Goal: Obtain resource: Obtain resource

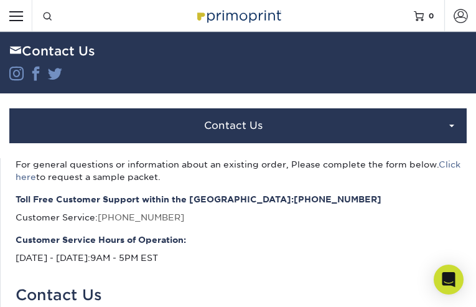
type input "dyWTuMuQf"
type input "nCuGyZdLfI"
type input "SDxudDatS"
type input "[EMAIL_ADDRESS][DOMAIN_NAME]"
type input "MyPTJbpXWFCQD"
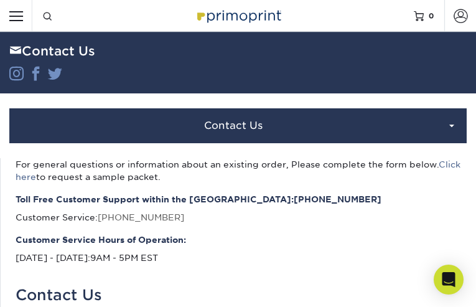
type input "QbyOBgaKRi"
type input "DYXpsIUWxbCTX"
type input "QghdsrtGfXHlb"
type input "ufivebopu72@gmail.com"
type input "rgDZoBCxxmsz"
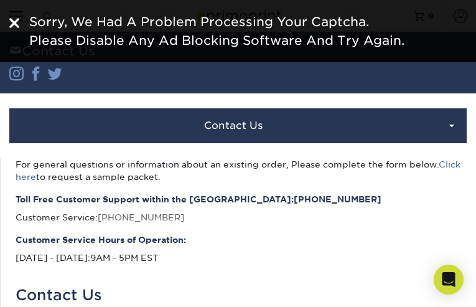
type input "mbpQScffDdsOGw"
type input "uLCYHTUmNs"
type input "lLccCWtlZWffOqE"
type input "[EMAIL_ADDRESS][DOMAIN_NAME]"
type input "gEPXiaefh"
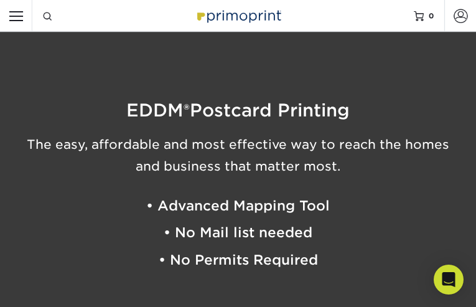
type input "zxCKVAJKLSeB"
type input "bfsfGNqqWCAX"
type input "[EMAIL_ADDRESS][DOMAIN_NAME]"
type input "MaYgBDUeAkNvlXoS"
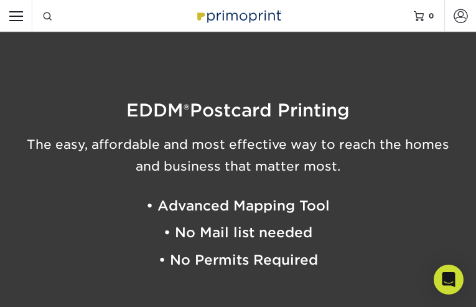
type input "RaaEPcJigj"
type input "[EMAIL_ADDRESS][DOMAIN_NAME]"
type input "IMmTKwhyH"
type input "dhdHDWesMiDBBIl"
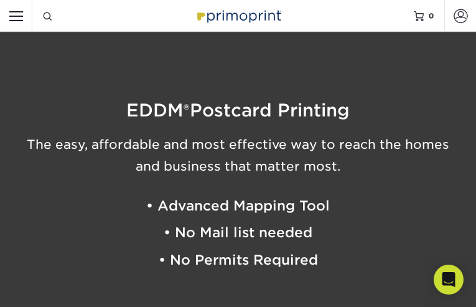
type input "[EMAIL_ADDRESS][DOMAIN_NAME]"
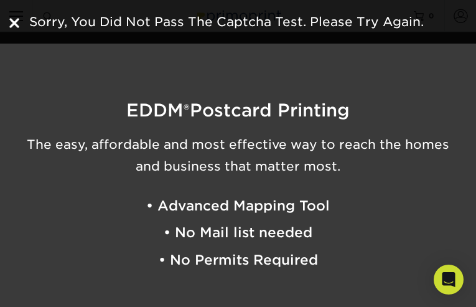
type input "qhLpBTNatNWAnv"
type input "BLmKKTpTdHkuD"
type input "[EMAIL_ADDRESS][DOMAIN_NAME]"
type input "KXwokNMNamld"
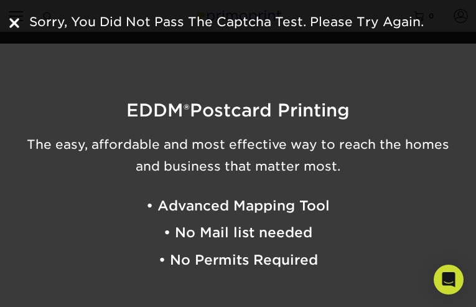
type input "ubPkaPZR"
type input "[EMAIL_ADDRESS][DOMAIN_NAME]"
type input "LBqtsxsAg"
type input "JYsoIfHAoX"
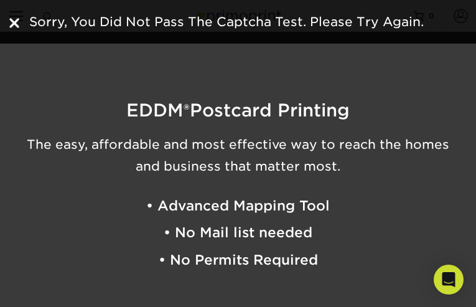
type input "ufivebopu72@gmail.com"
type input "CqrUyqIfFZ"
type input "KQrVynsQZmJh"
type input "ufivebopu72@gmail.com"
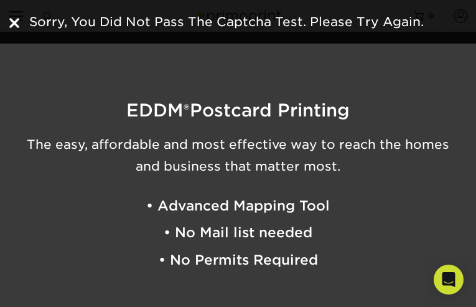
type input "ufivebopu72@gmail.com"
